Goal: Information Seeking & Learning: Check status

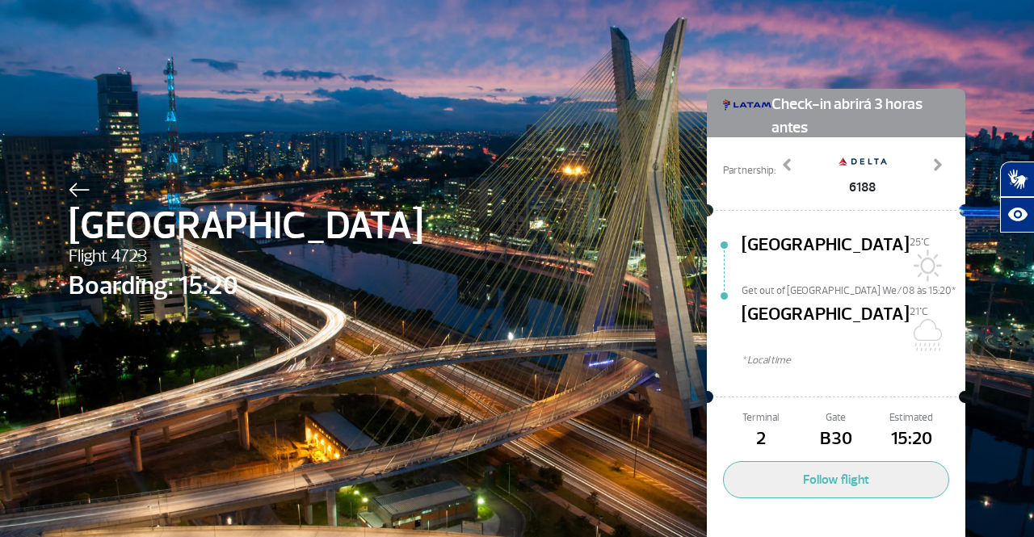
select select
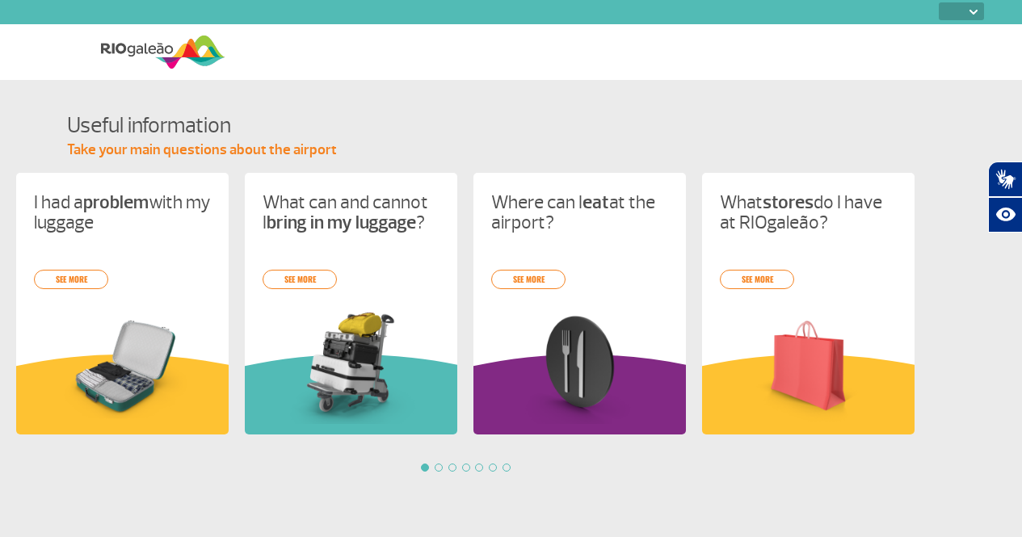
select select
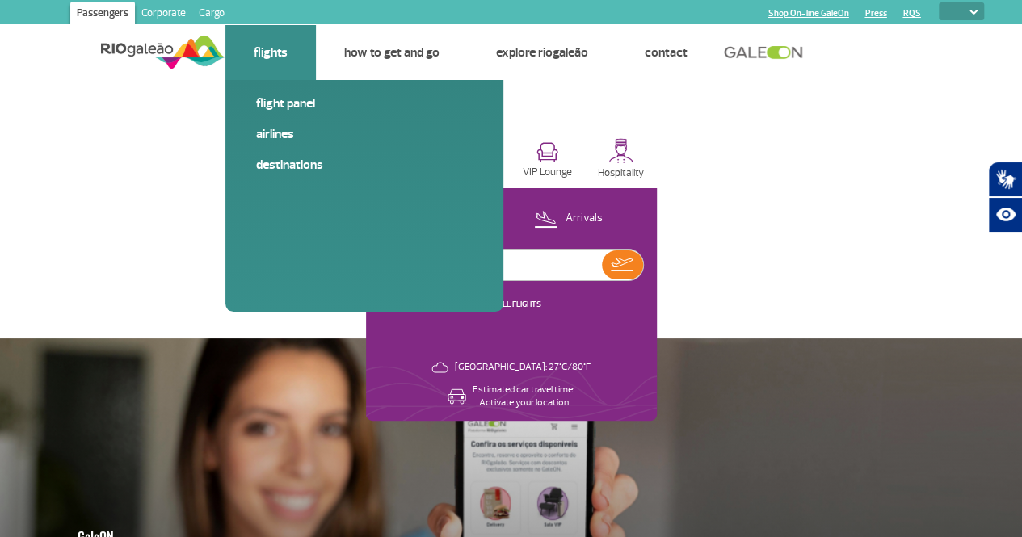
click at [297, 64] on li "Flights Flight panel Airlines Destinations" at bounding box center [270, 52] width 91 height 55
click at [276, 134] on link "Airlines" at bounding box center [364, 134] width 217 height 18
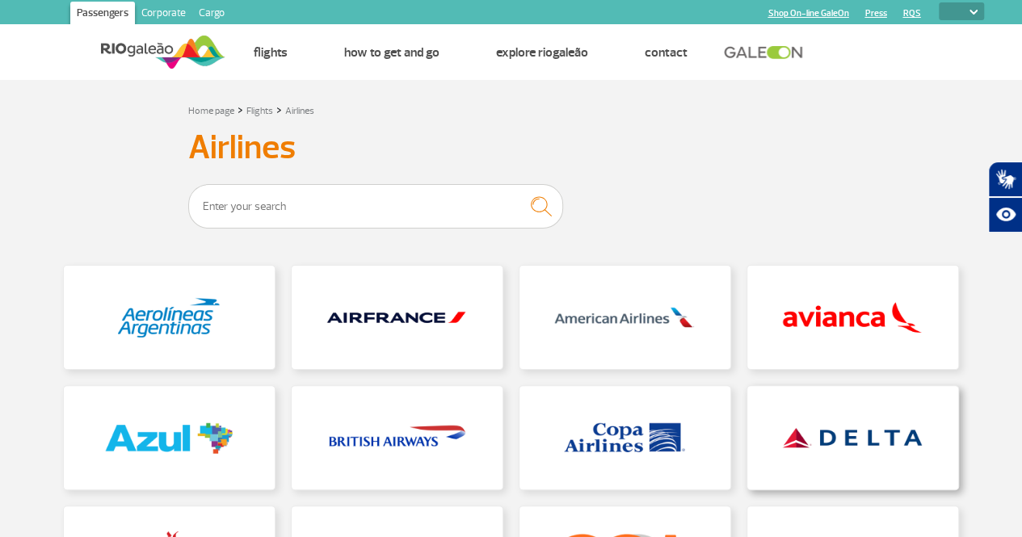
click at [845, 431] on link at bounding box center [853, 437] width 211 height 103
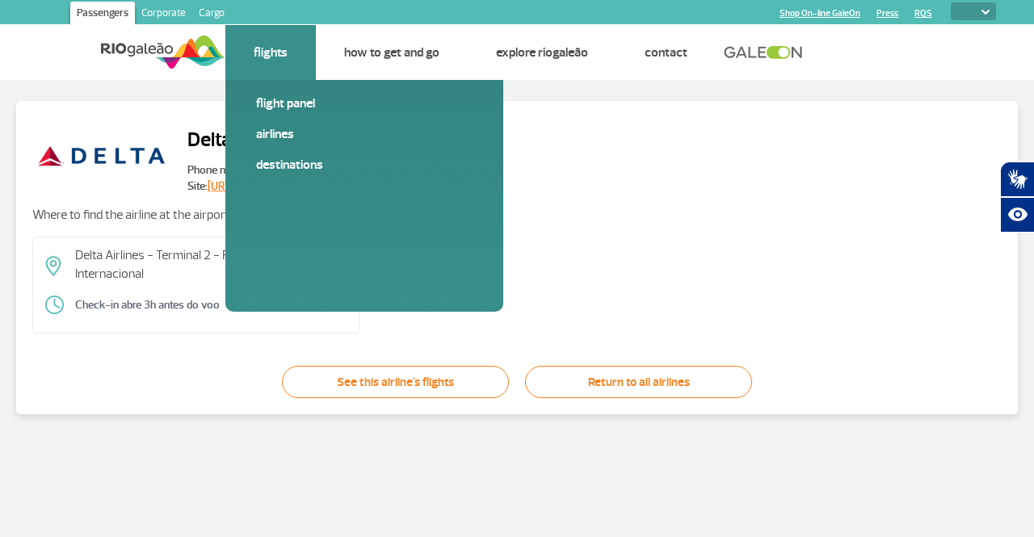
click at [273, 49] on link "Flights" at bounding box center [271, 52] width 34 height 16
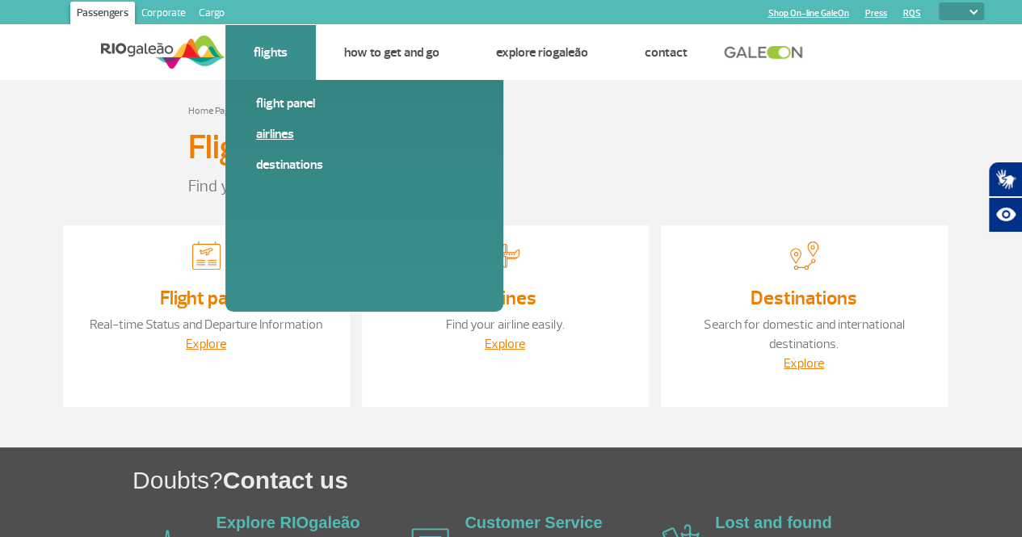
click at [280, 131] on link "Airlines" at bounding box center [364, 134] width 217 height 18
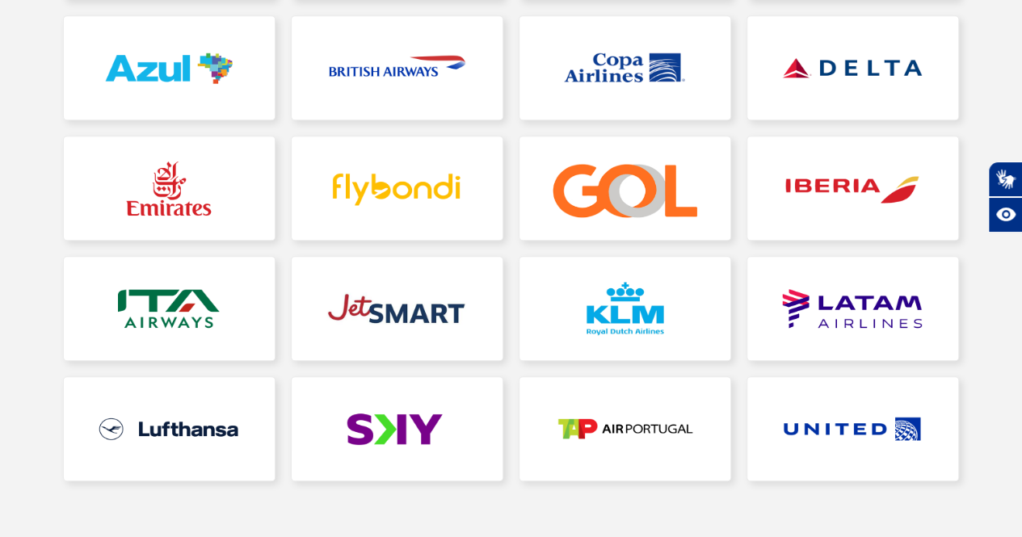
scroll to position [381, 0]
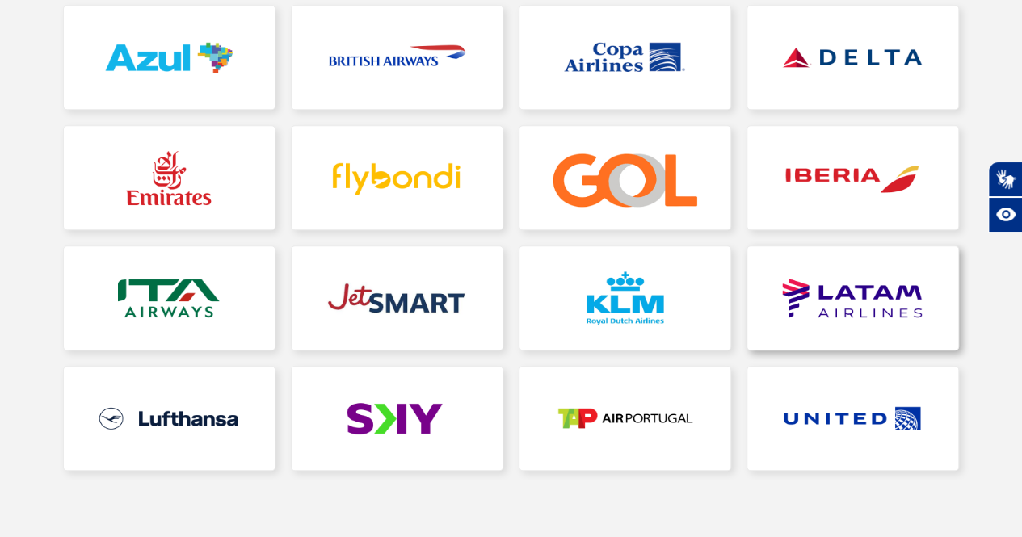
click at [870, 295] on link at bounding box center [853, 297] width 211 height 103
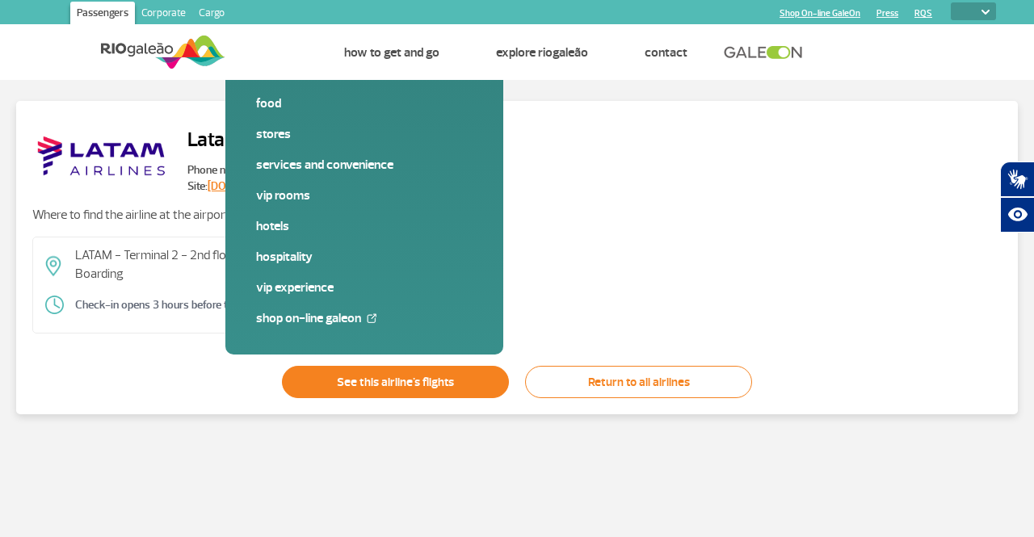
click at [415, 374] on link "See this airline's flights" at bounding box center [395, 382] width 227 height 32
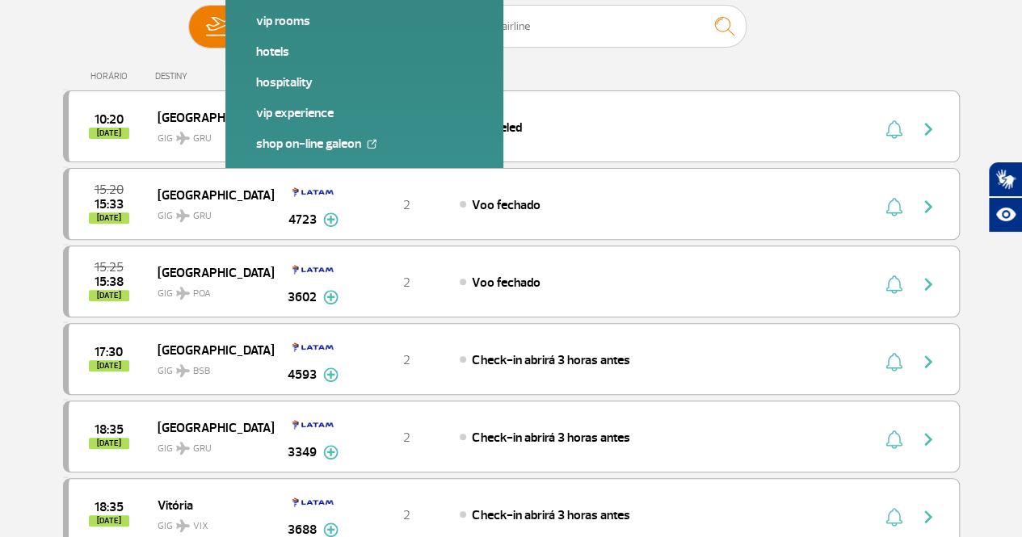
scroll to position [196, 0]
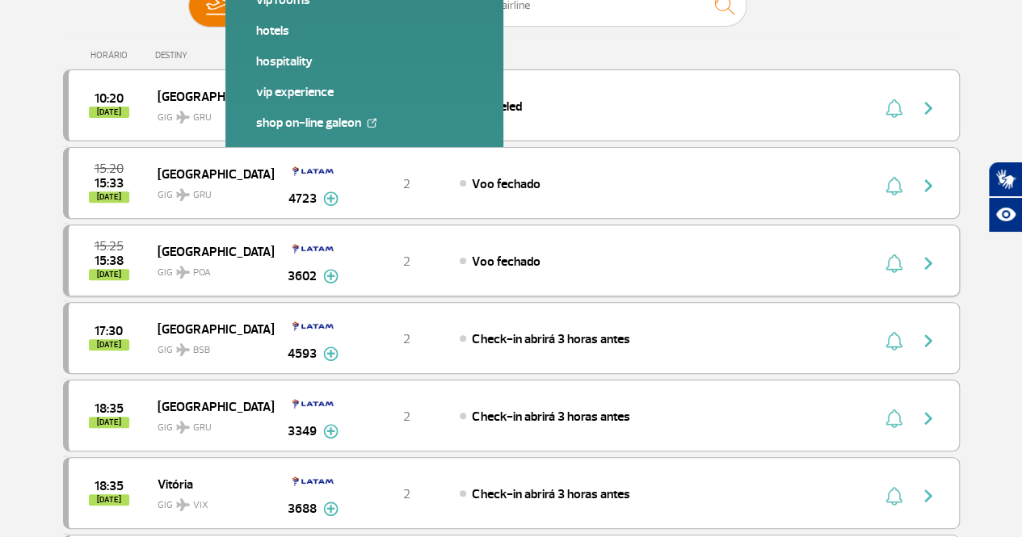
click at [925, 261] on img "button" at bounding box center [928, 263] width 19 height 19
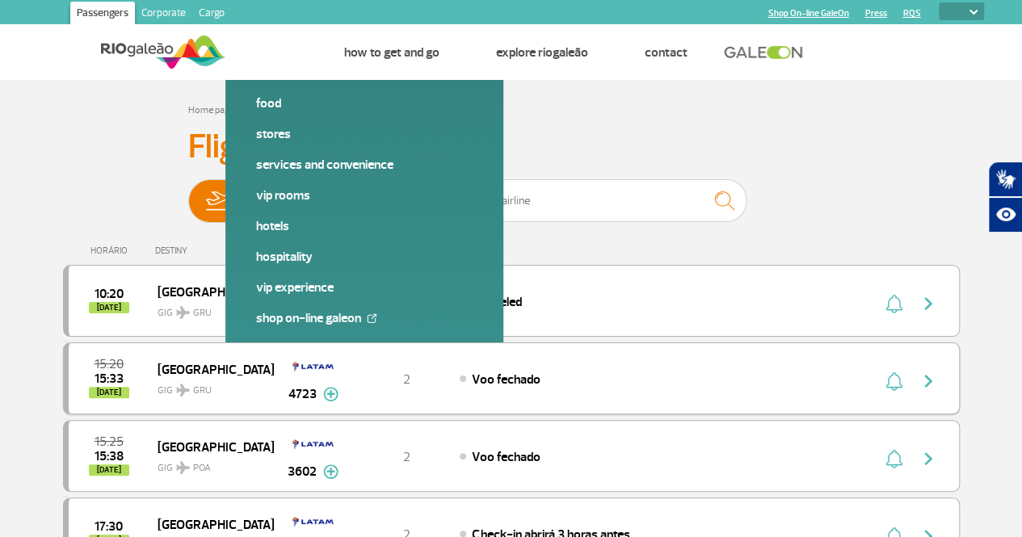
click at [924, 381] on img "button" at bounding box center [928, 381] width 19 height 19
